Goal: Task Accomplishment & Management: Manage account settings

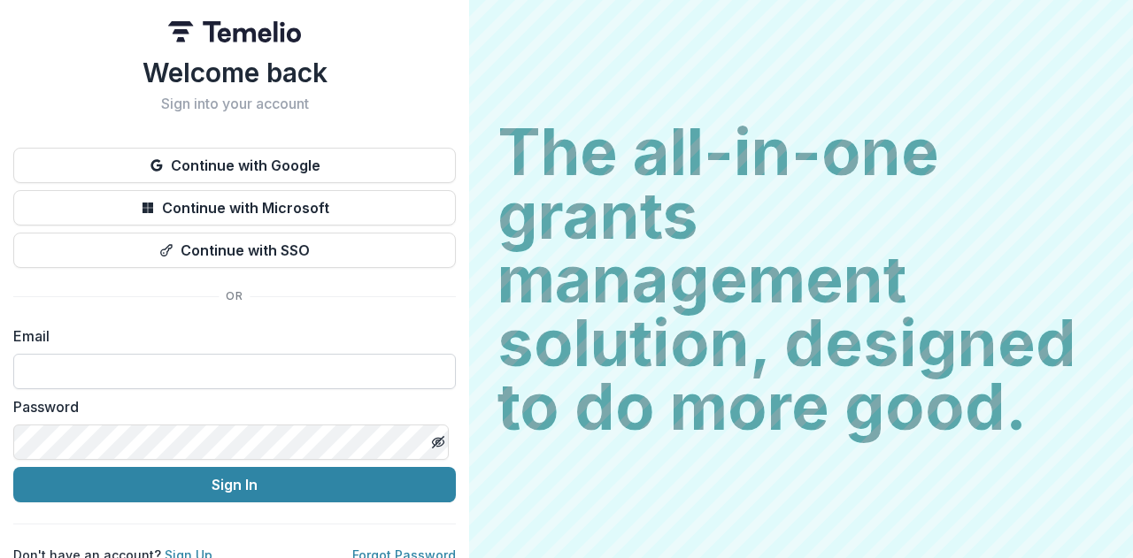
click at [42, 372] on input at bounding box center [234, 371] width 442 height 35
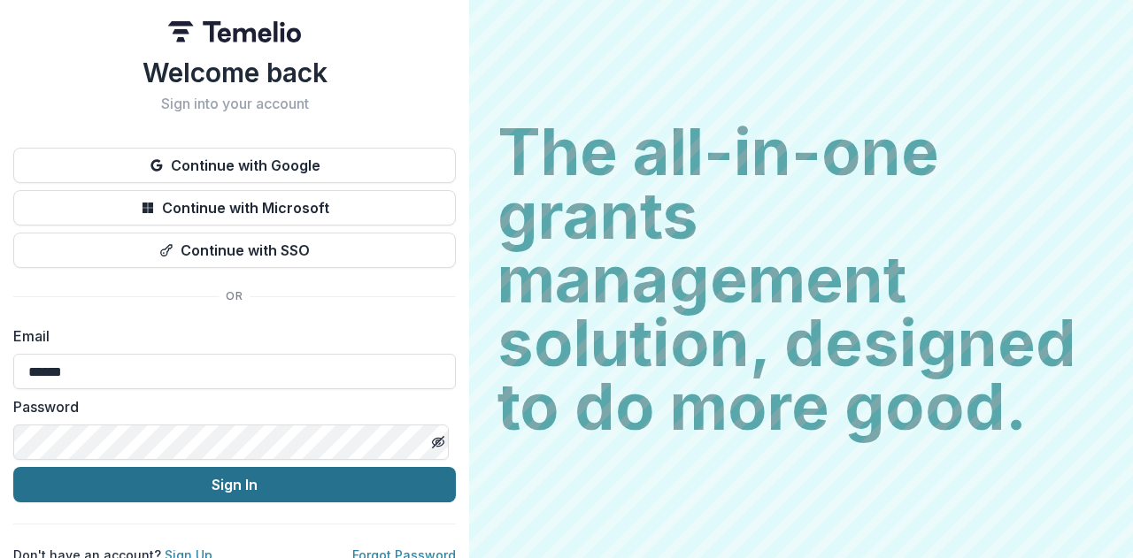
type input "**********"
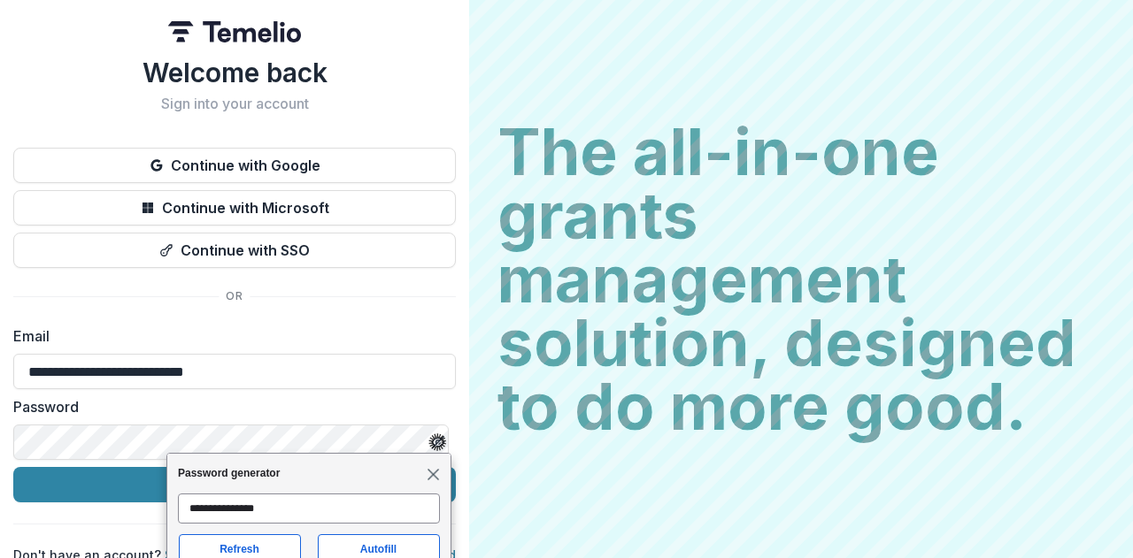
click at [434, 471] on span "Close" at bounding box center [432, 473] width 13 height 13
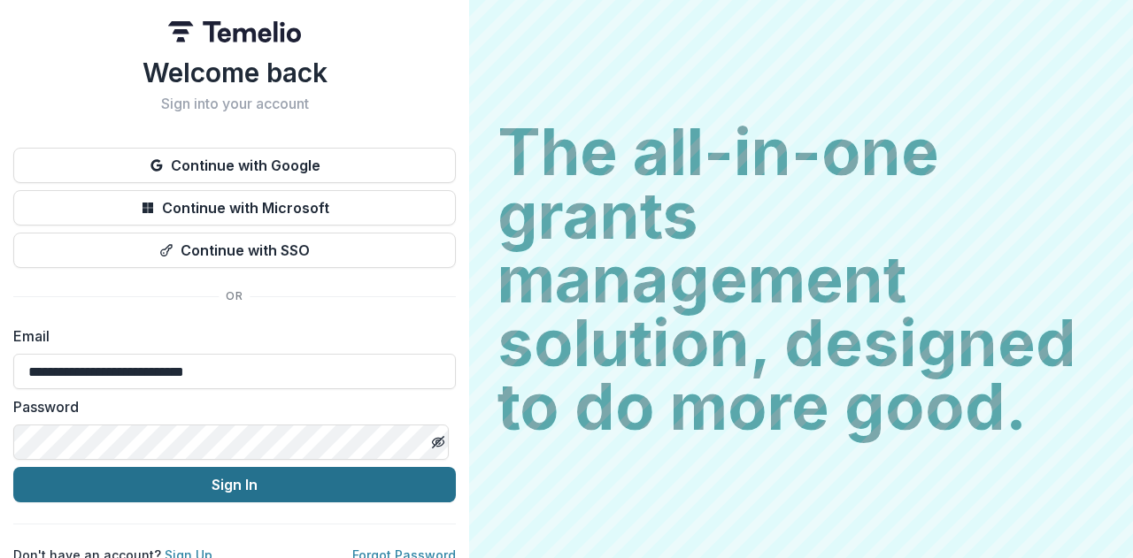
click at [227, 482] on button "Sign In" at bounding box center [234, 484] width 442 height 35
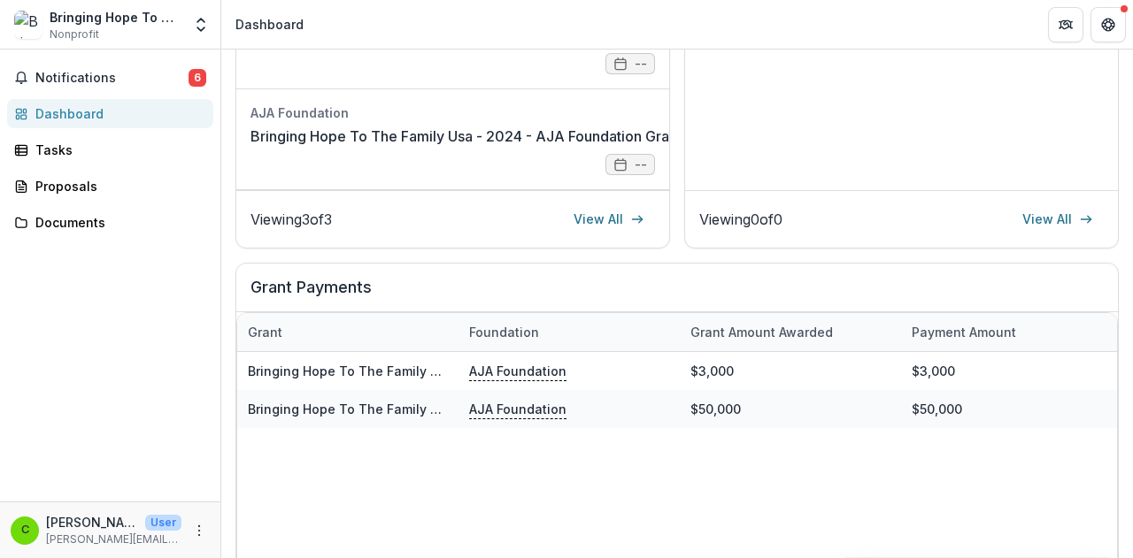
scroll to position [443, 0]
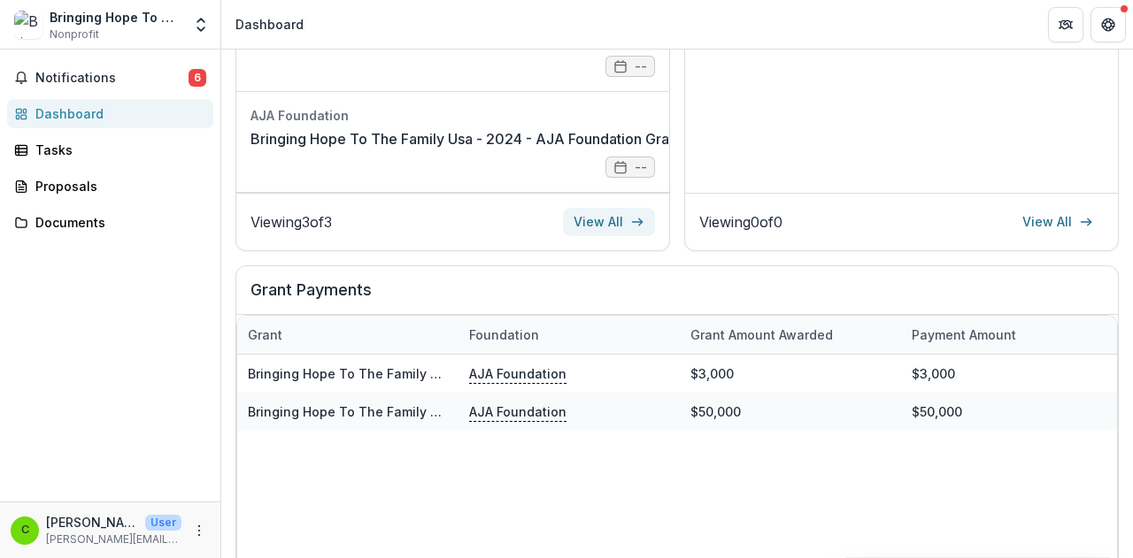
click at [598, 234] on link "View All" at bounding box center [609, 222] width 92 height 28
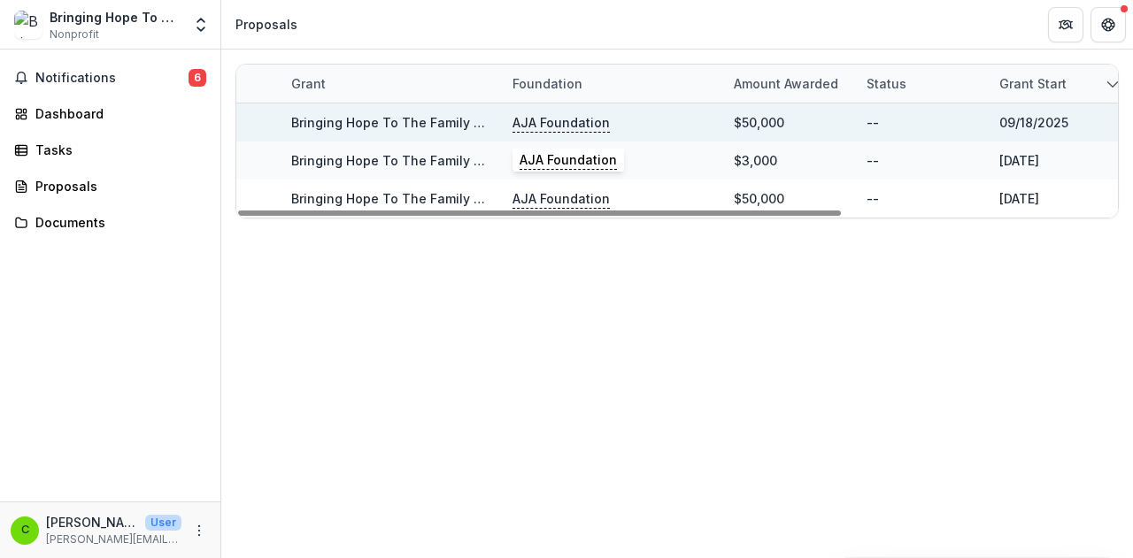
click at [554, 121] on p "AJA Foundation" at bounding box center [560, 122] width 97 height 19
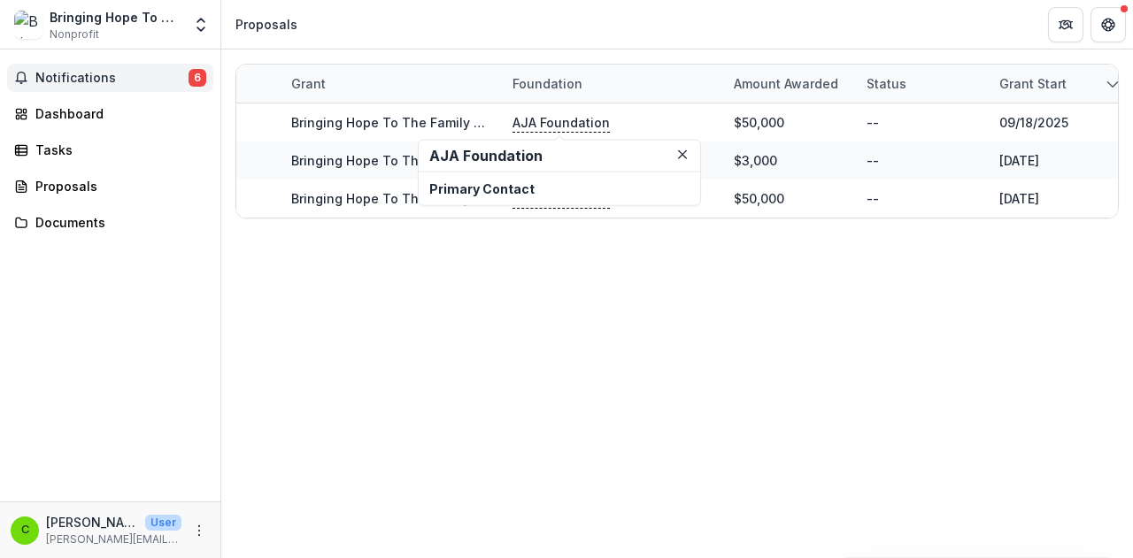
click at [203, 76] on span "6" at bounding box center [197, 78] width 18 height 18
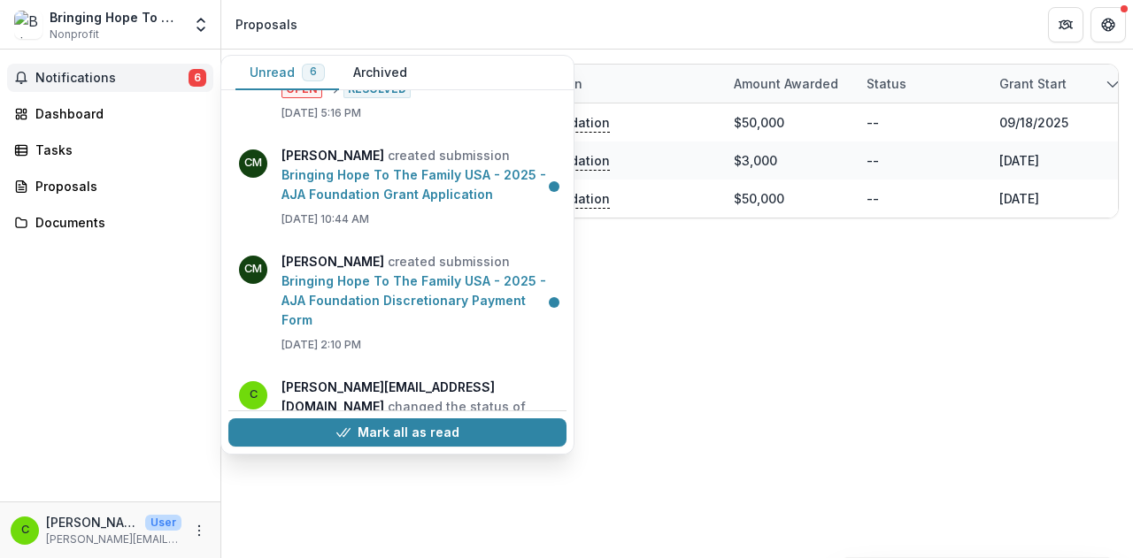
scroll to position [211, 0]
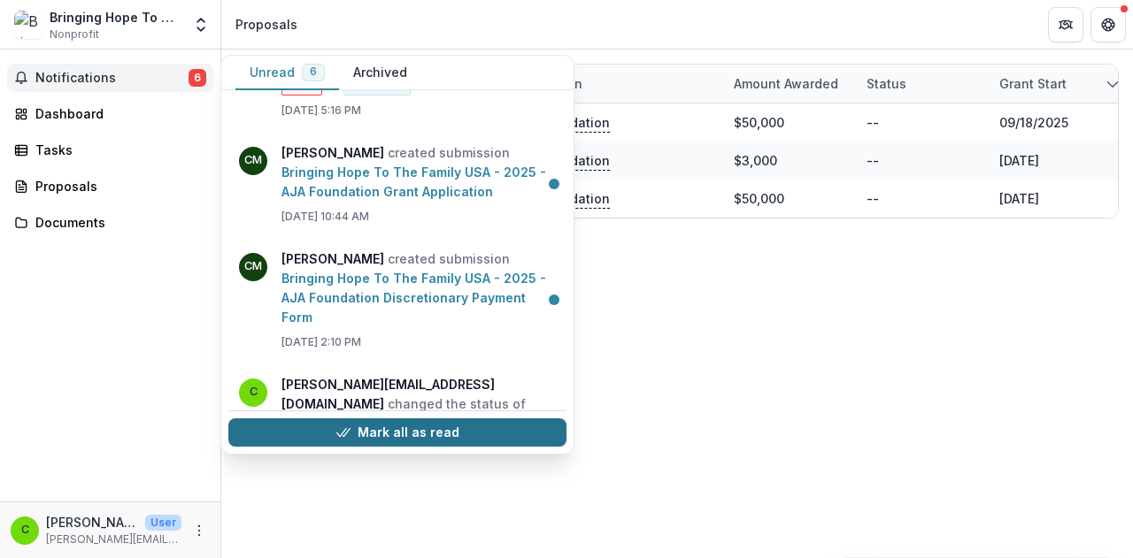
click at [408, 428] on button "Mark all as read" at bounding box center [397, 433] width 338 height 28
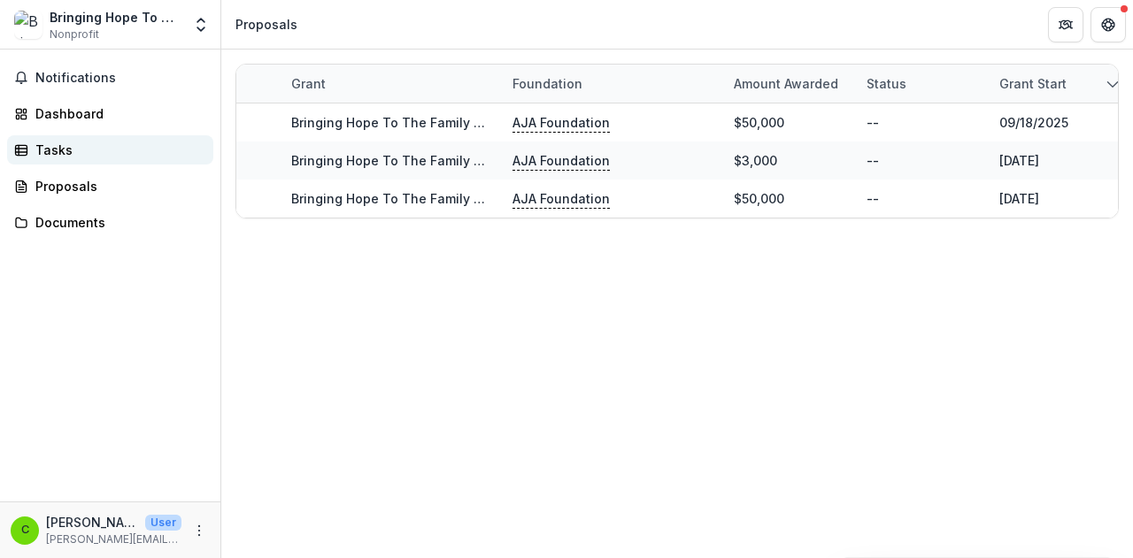
click at [44, 147] on div "Tasks" at bounding box center [117, 150] width 164 height 19
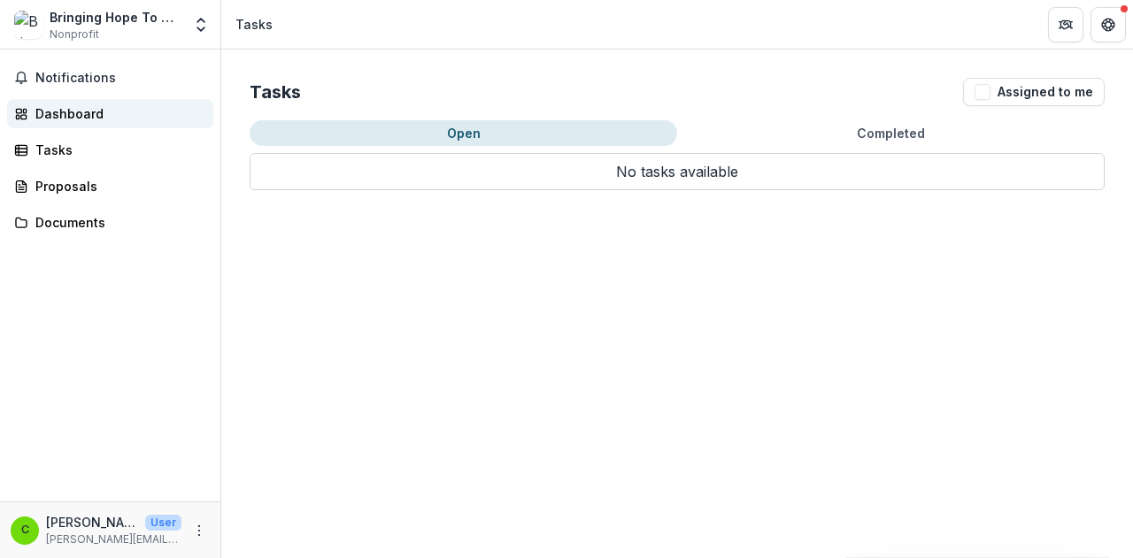
click at [48, 111] on div "Dashboard" at bounding box center [117, 113] width 164 height 19
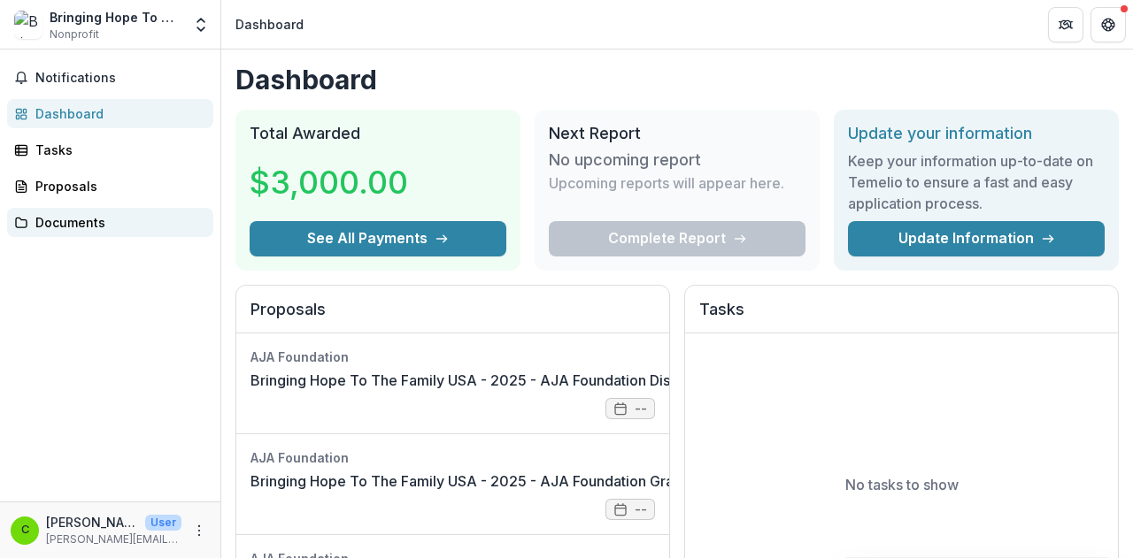
click at [55, 222] on div "Documents" at bounding box center [117, 222] width 164 height 19
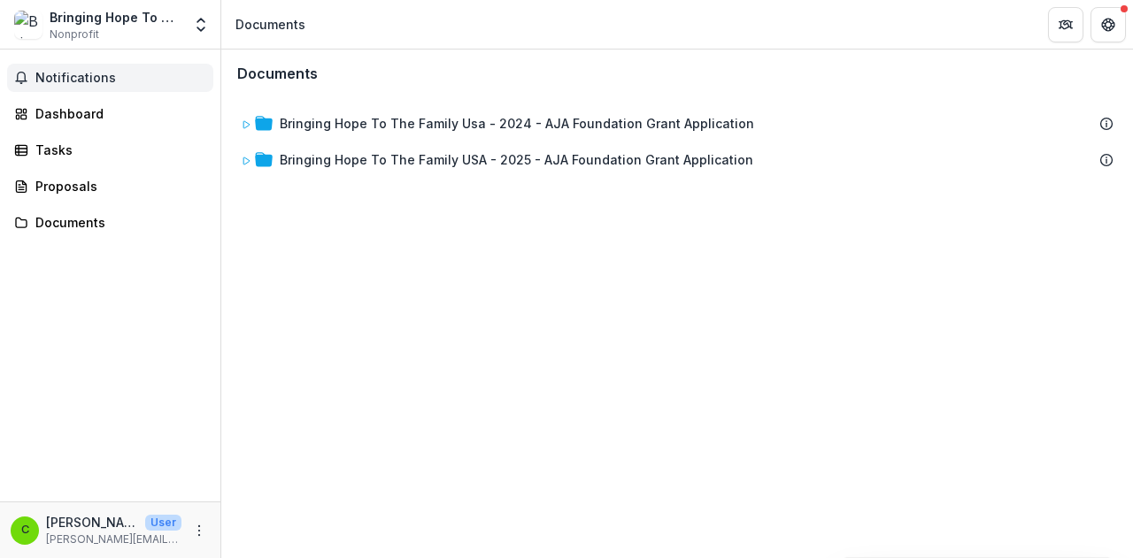
click at [59, 77] on span "Notifications" at bounding box center [120, 78] width 171 height 15
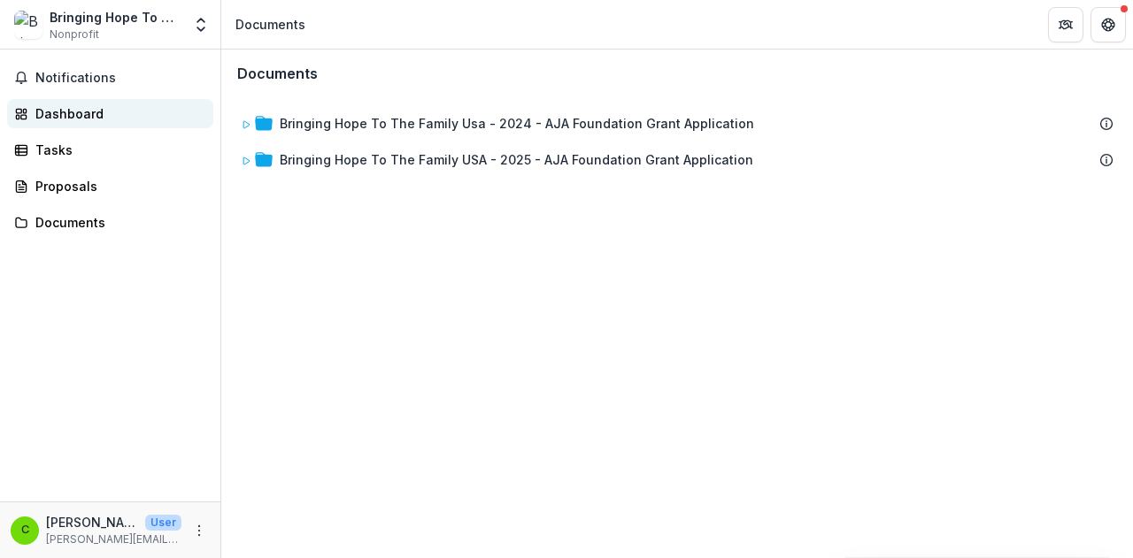
click at [48, 106] on div "Dashboard" at bounding box center [117, 113] width 164 height 19
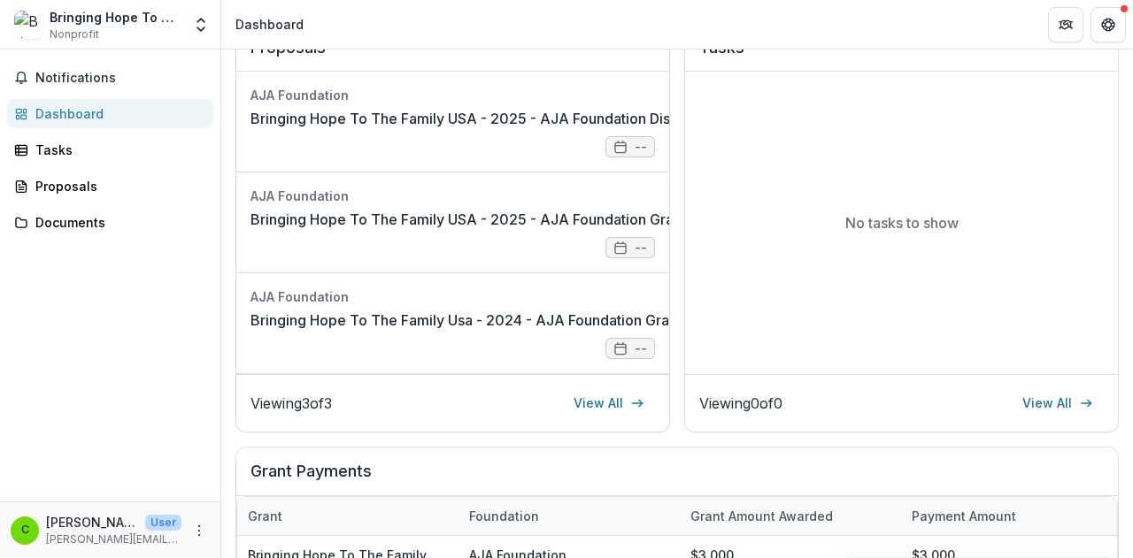
scroll to position [265, 0]
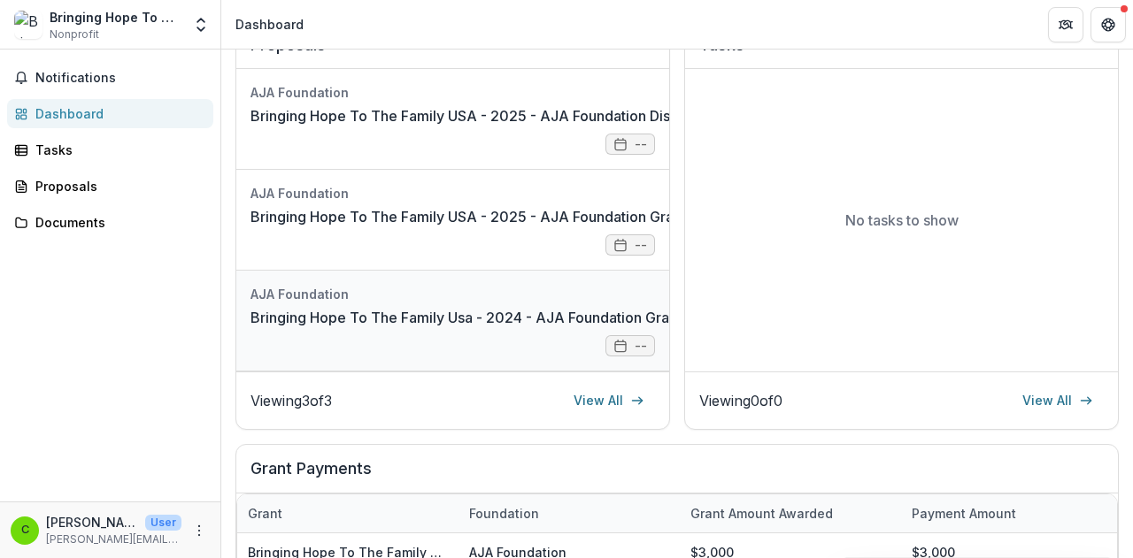
click at [296, 307] on link "Bringing Hope To The Family Usa - 2024 - AJA Foundation Grant Application" at bounding box center [505, 317] width 511 height 21
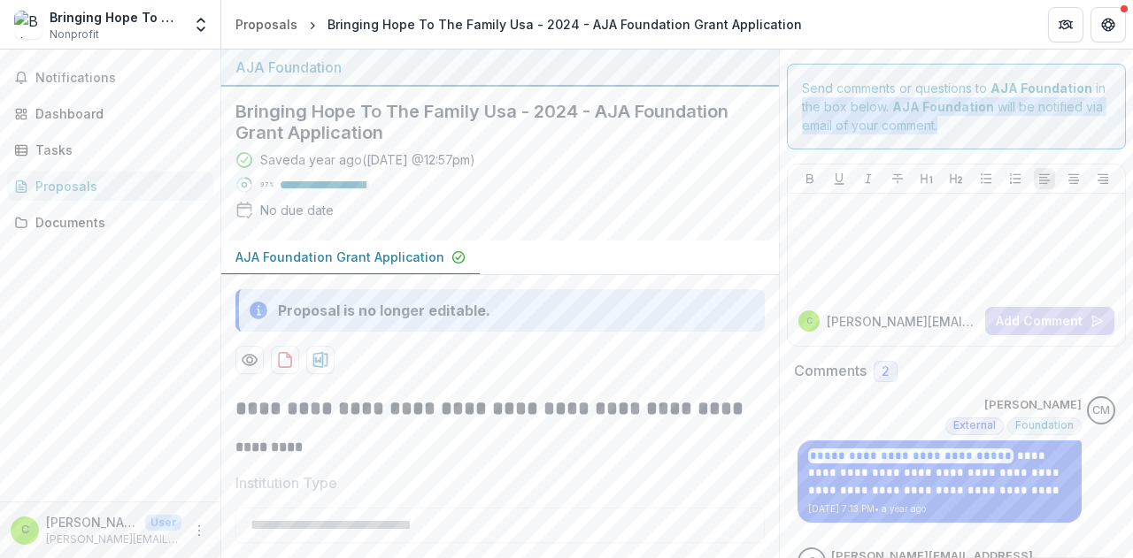
drag, startPoint x: 1125, startPoint y: 94, endPoint x: 1128, endPoint y: 150, distance: 56.7
click at [1128, 150] on div "**********" at bounding box center [676, 304] width 911 height 509
click at [20, 111] on icon at bounding box center [21, 114] width 14 height 14
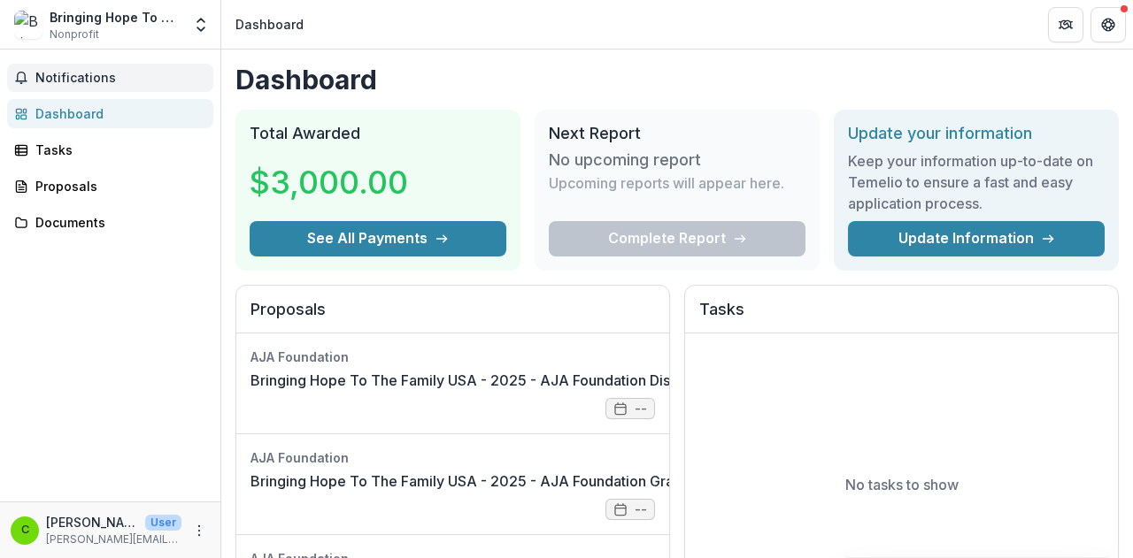
click at [52, 75] on span "Notifications" at bounding box center [120, 78] width 171 height 15
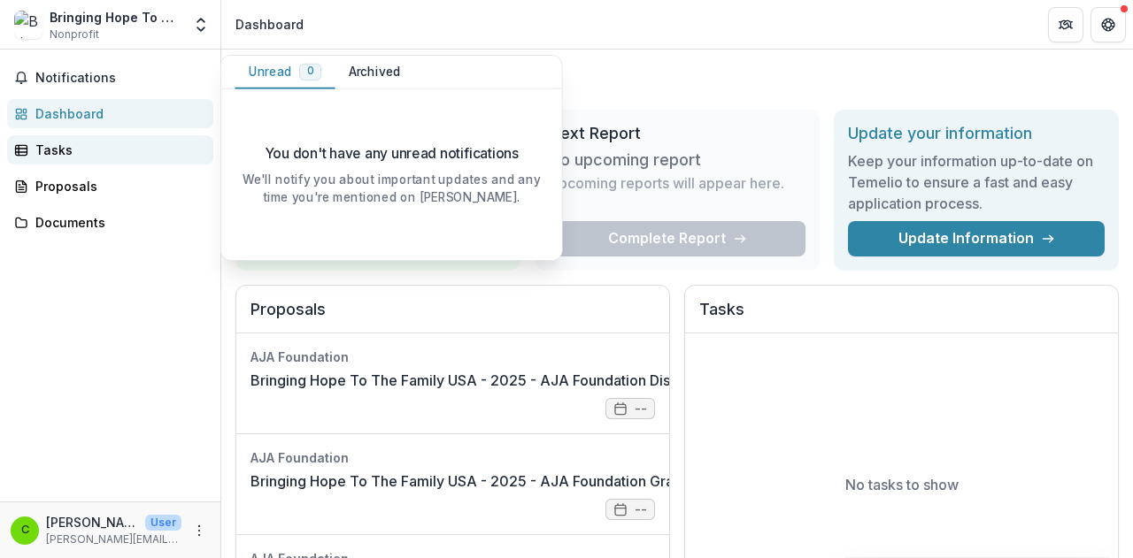
click at [46, 148] on div "Tasks" at bounding box center [117, 150] width 164 height 19
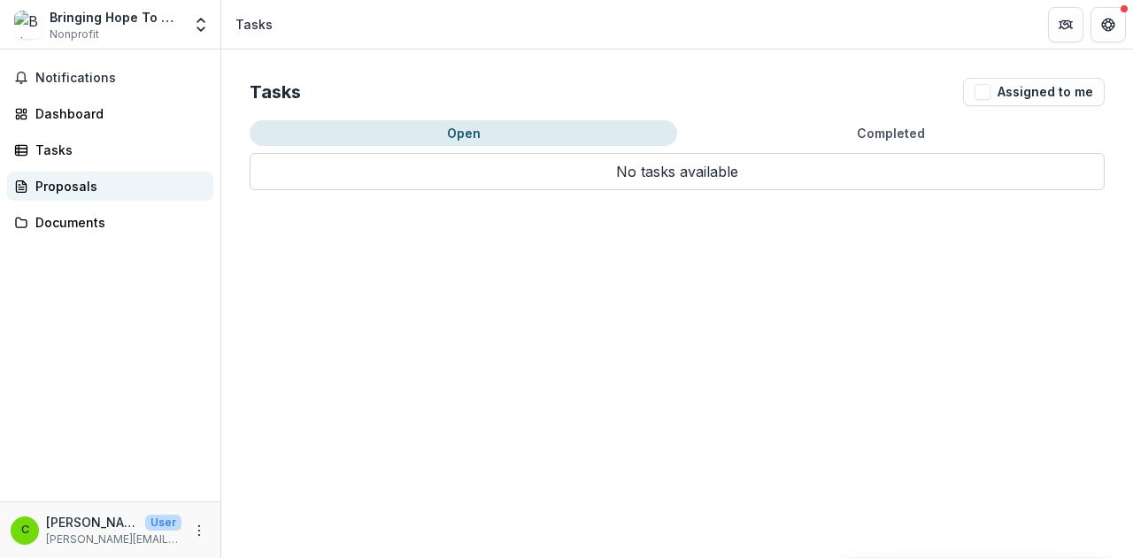
click at [56, 185] on div "Proposals" at bounding box center [117, 186] width 164 height 19
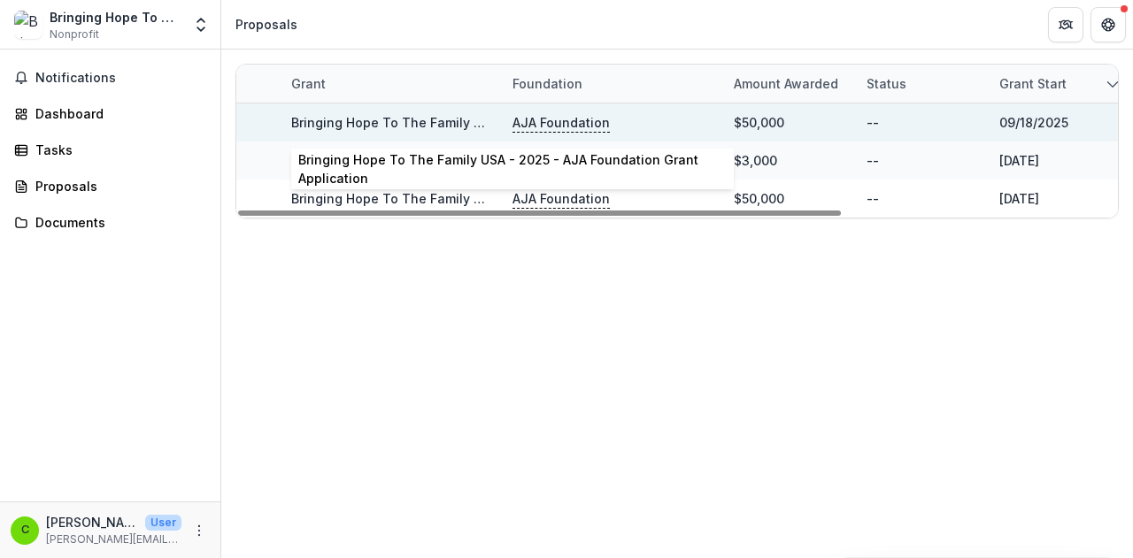
click at [419, 124] on link "Bringing Hope To The Family USA - 2025 - AJA Foundation Grant Application" at bounding box center [527, 122] width 473 height 15
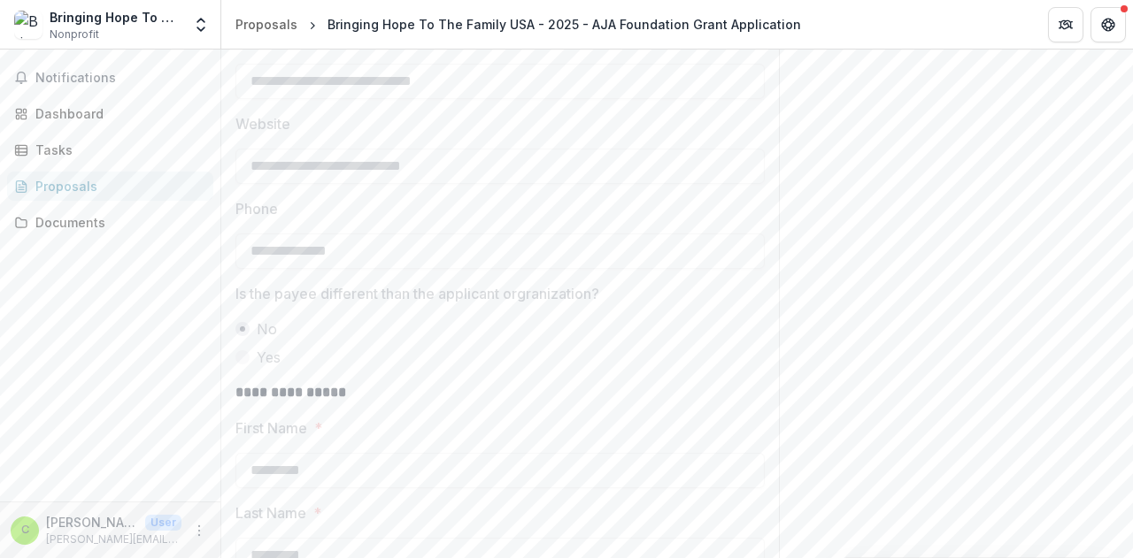
scroll to position [62, 0]
